Goal: Navigation & Orientation: Find specific page/section

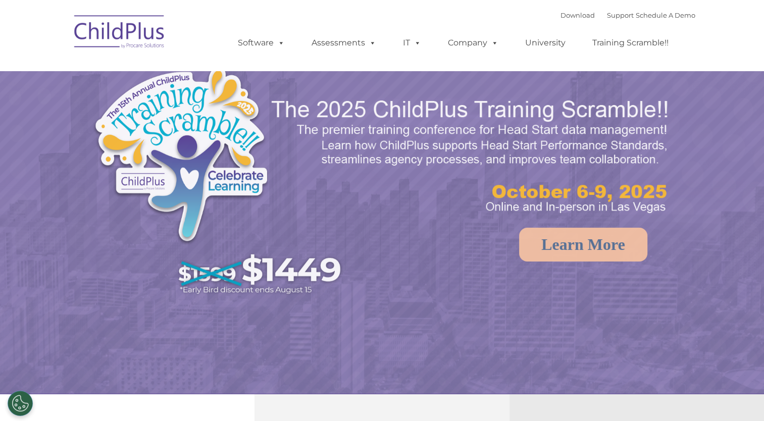
select select "MEDIUM"
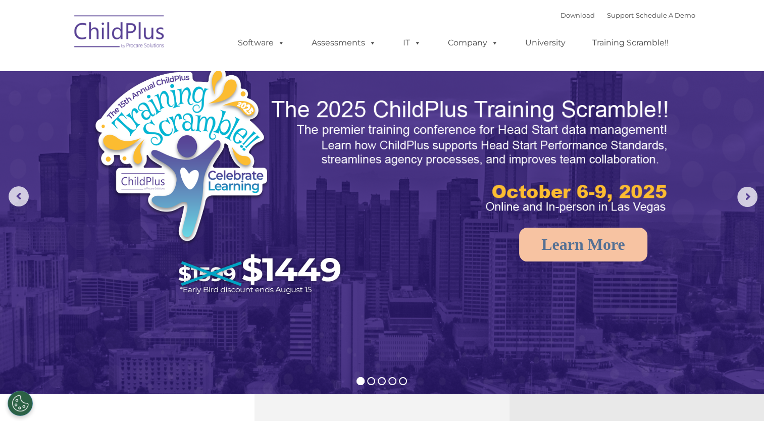
click at [540, 58] on ul "Software ChildPlus: The original and most widely-used Head Start data managemen…" at bounding box center [457, 43] width 478 height 40
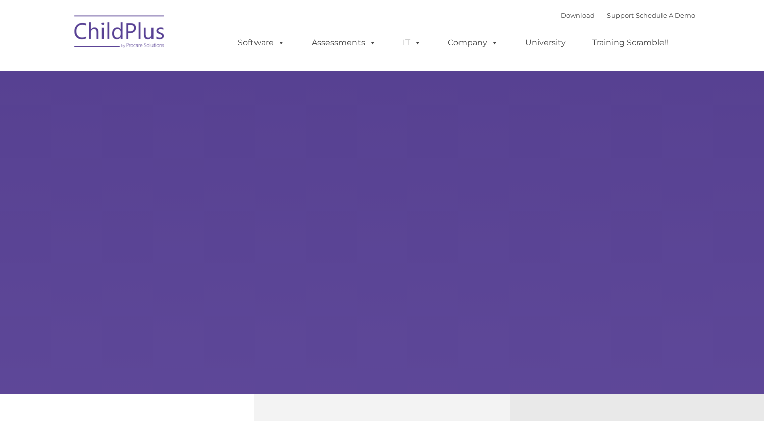
type input ""
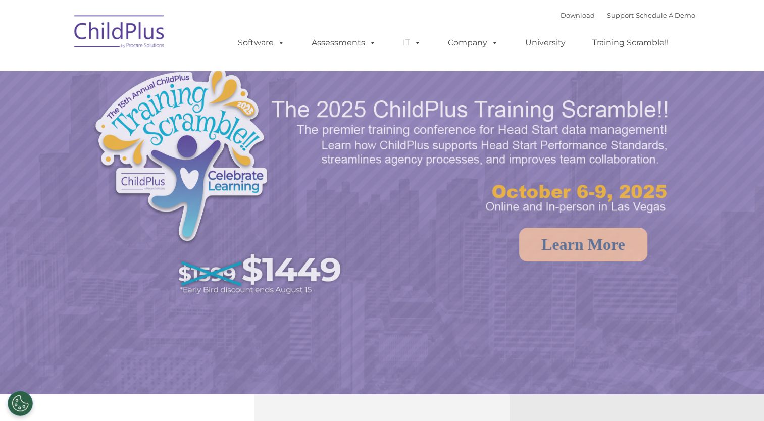
select select "MEDIUM"
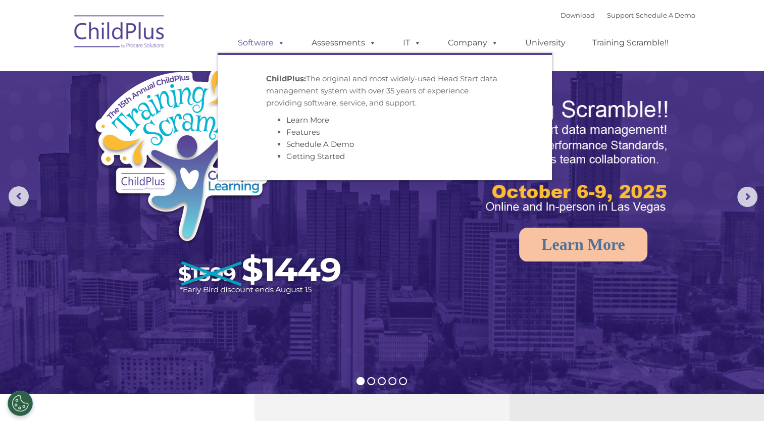
click at [274, 40] on span at bounding box center [279, 43] width 11 height 10
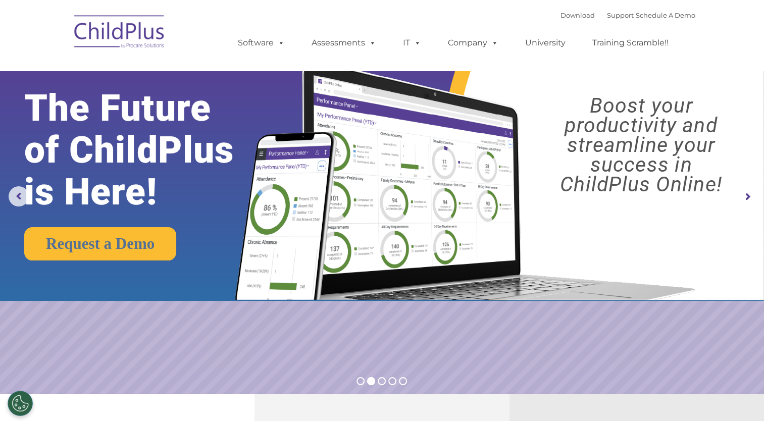
click at [748, 194] on rs-arrow at bounding box center [747, 197] width 20 height 20
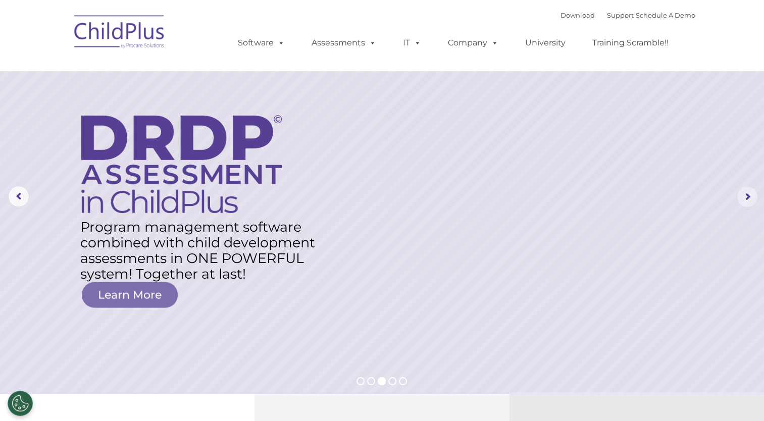
click at [748, 194] on rs-arrow at bounding box center [747, 197] width 20 height 20
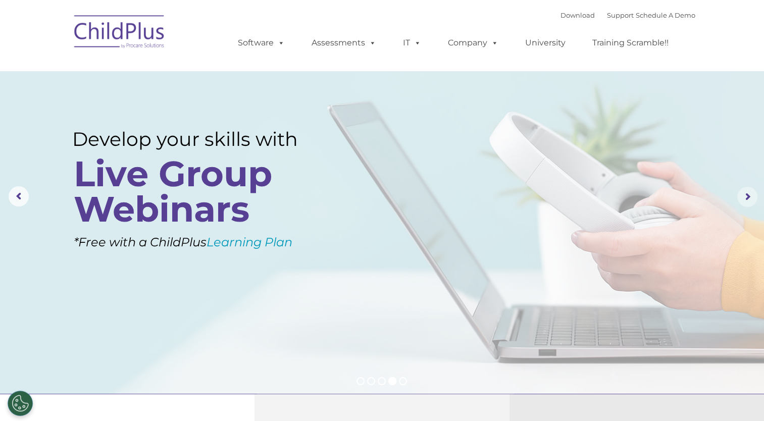
click at [748, 194] on rs-arrow at bounding box center [747, 197] width 20 height 20
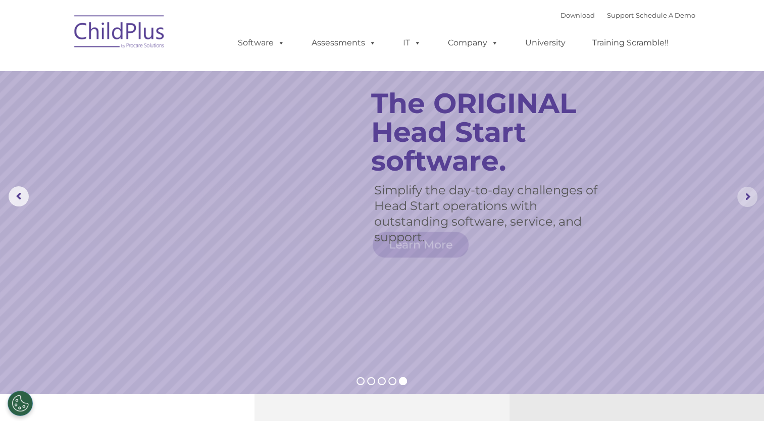
click at [748, 194] on rs-arrow at bounding box center [747, 197] width 20 height 20
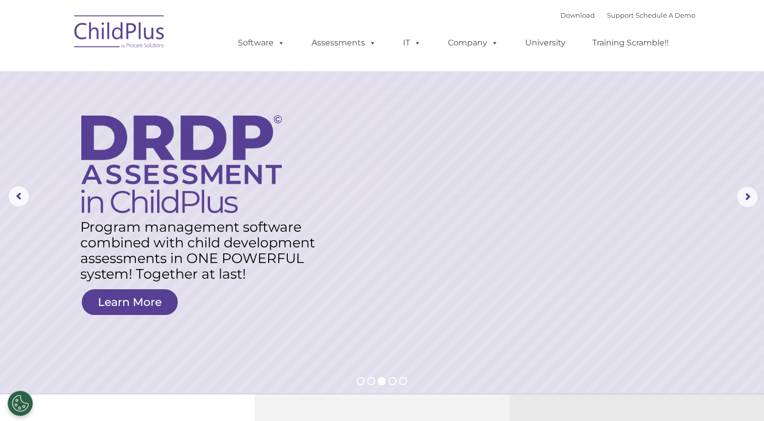
click at [709, 33] on nav "Download Support | Schedule A Demo  MENU MENU Software ChildPlus: The original…" at bounding box center [382, 35] width 764 height 71
click at [746, 197] on rs-arrow at bounding box center [747, 197] width 20 height 20
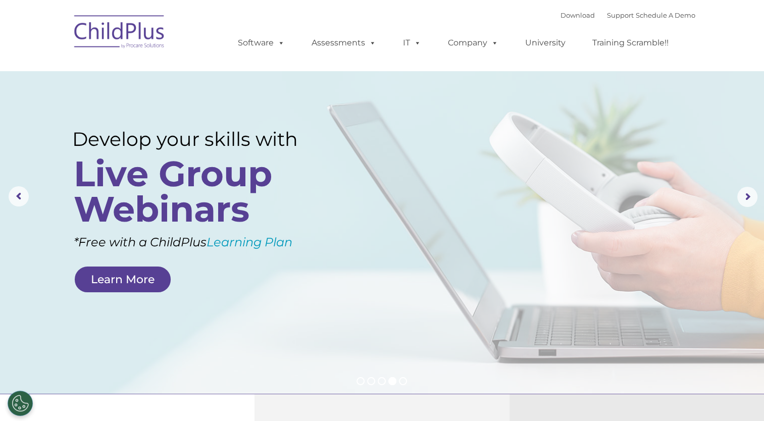
click at [140, 23] on img at bounding box center [119, 33] width 101 height 51
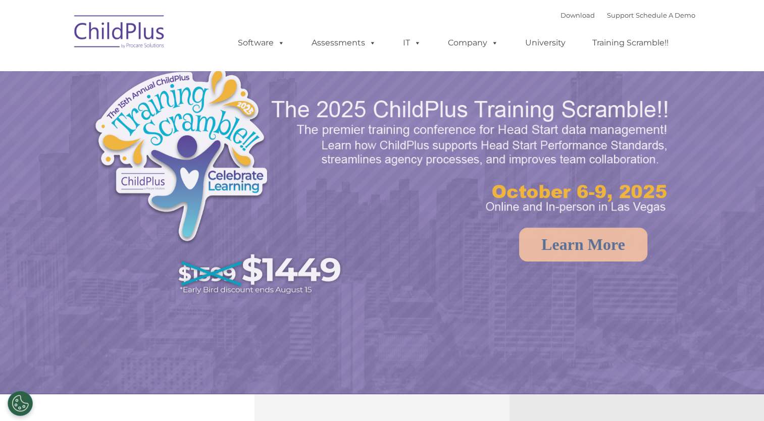
select select "MEDIUM"
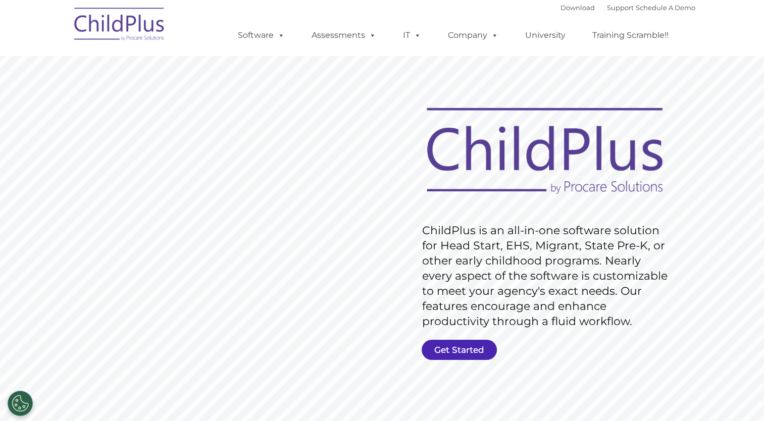
click at [459, 349] on link "Get Started" at bounding box center [459, 350] width 75 height 20
click at [561, 6] on link "Download" at bounding box center [578, 8] width 34 height 8
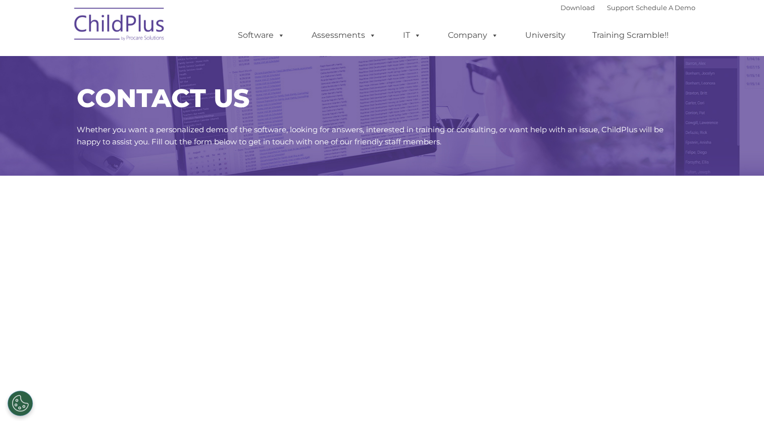
select select "MEDIUM"
